Goal: Task Accomplishment & Management: Complete application form

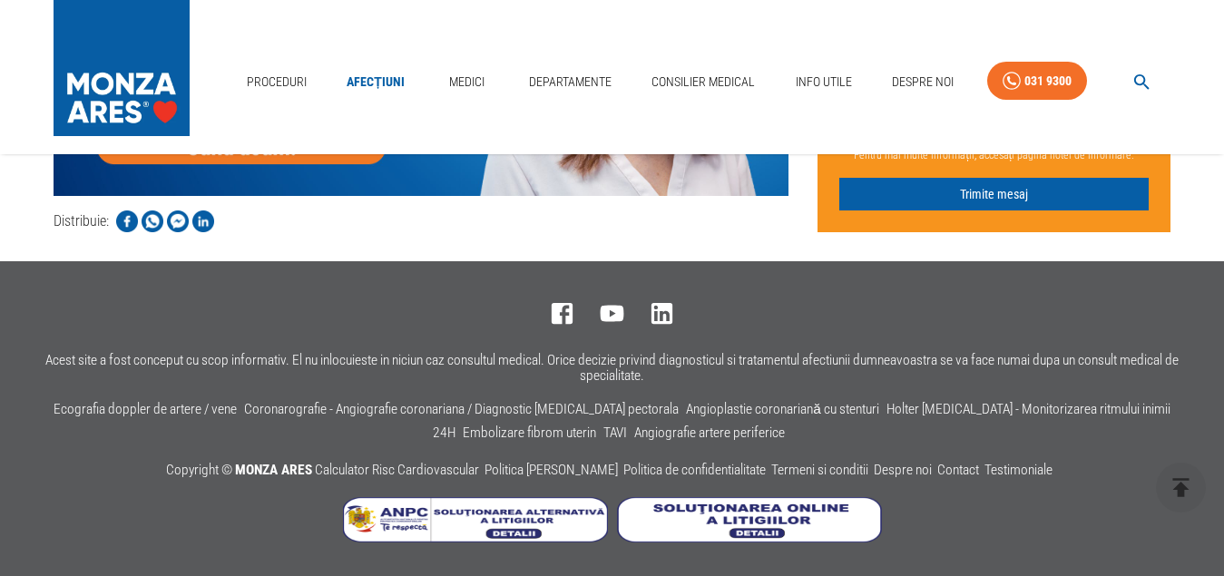
scroll to position [5072, 0]
click at [1048, 178] on button "Trimite mesaj" at bounding box center [995, 195] width 310 height 34
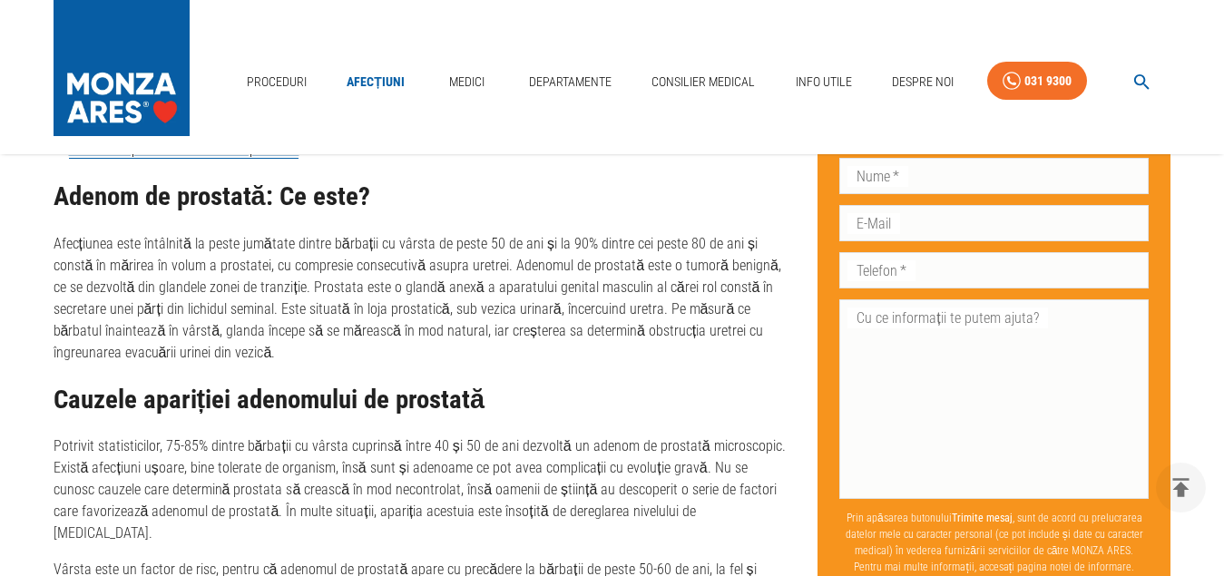
scroll to position [954, 0]
